Goal: Use online tool/utility: Utilize a website feature to perform a specific function

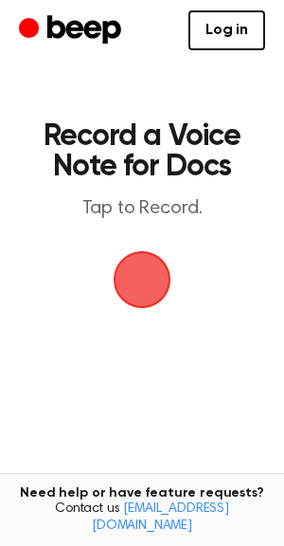
click at [148, 289] on span "button" at bounding box center [142, 279] width 53 height 53
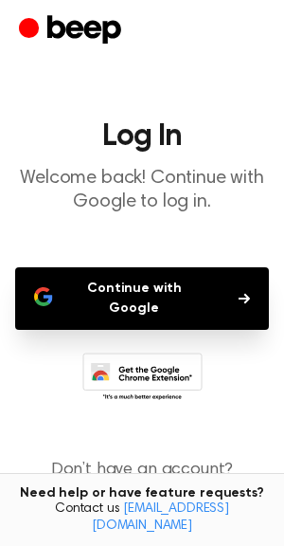
click at [148, 291] on button "Continue with Google" at bounding box center [142, 298] width 254 height 63
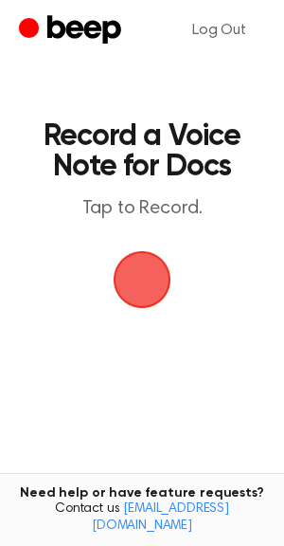
click at [150, 287] on span "button" at bounding box center [142, 279] width 53 height 53
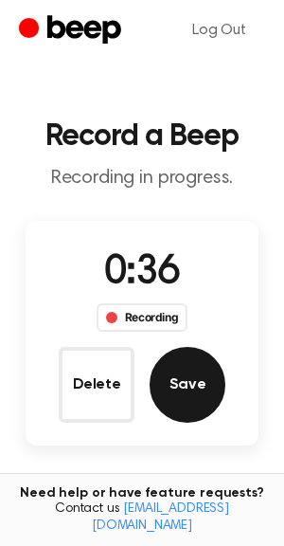
click at [196, 377] on button "Save" at bounding box center [188, 385] width 76 height 76
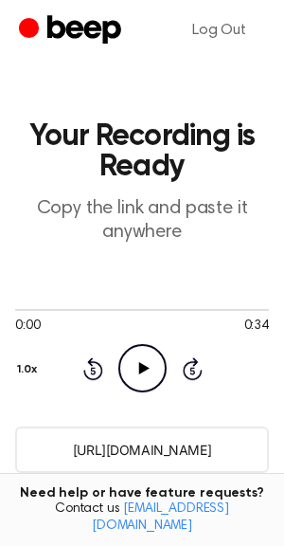
click at [149, 452] on input "[URL][DOMAIN_NAME]" at bounding box center [142, 449] width 254 height 46
click at [0, 331] on html "Log Out Your Recording is Ready Copy the link and paste it anywhere 0:00 0:34 Y…" at bounding box center [142, 504] width 284 height 1008
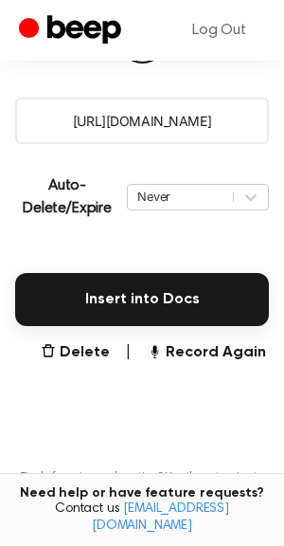
scroll to position [336, 0]
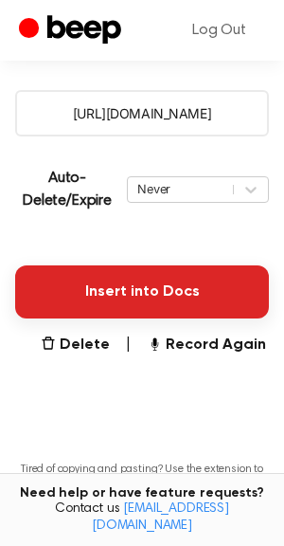
click at [157, 288] on button "Insert into Docs" at bounding box center [142, 291] width 254 height 53
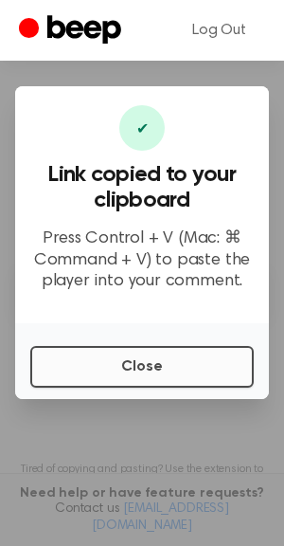
click at [141, 368] on button "Close" at bounding box center [142, 367] width 224 height 42
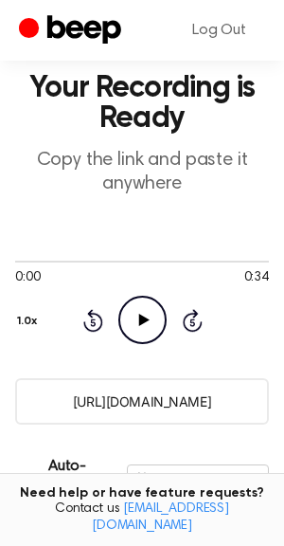
scroll to position [78, 0]
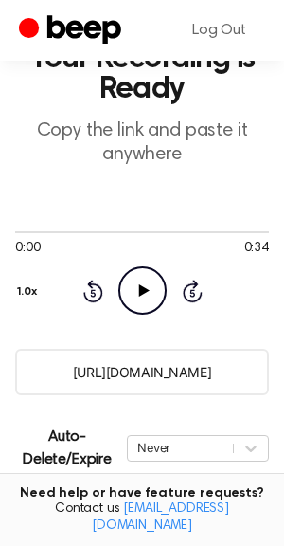
click at [146, 378] on input "[URL][DOMAIN_NAME]" at bounding box center [142, 372] width 254 height 46
